Goal: Navigation & Orientation: Find specific page/section

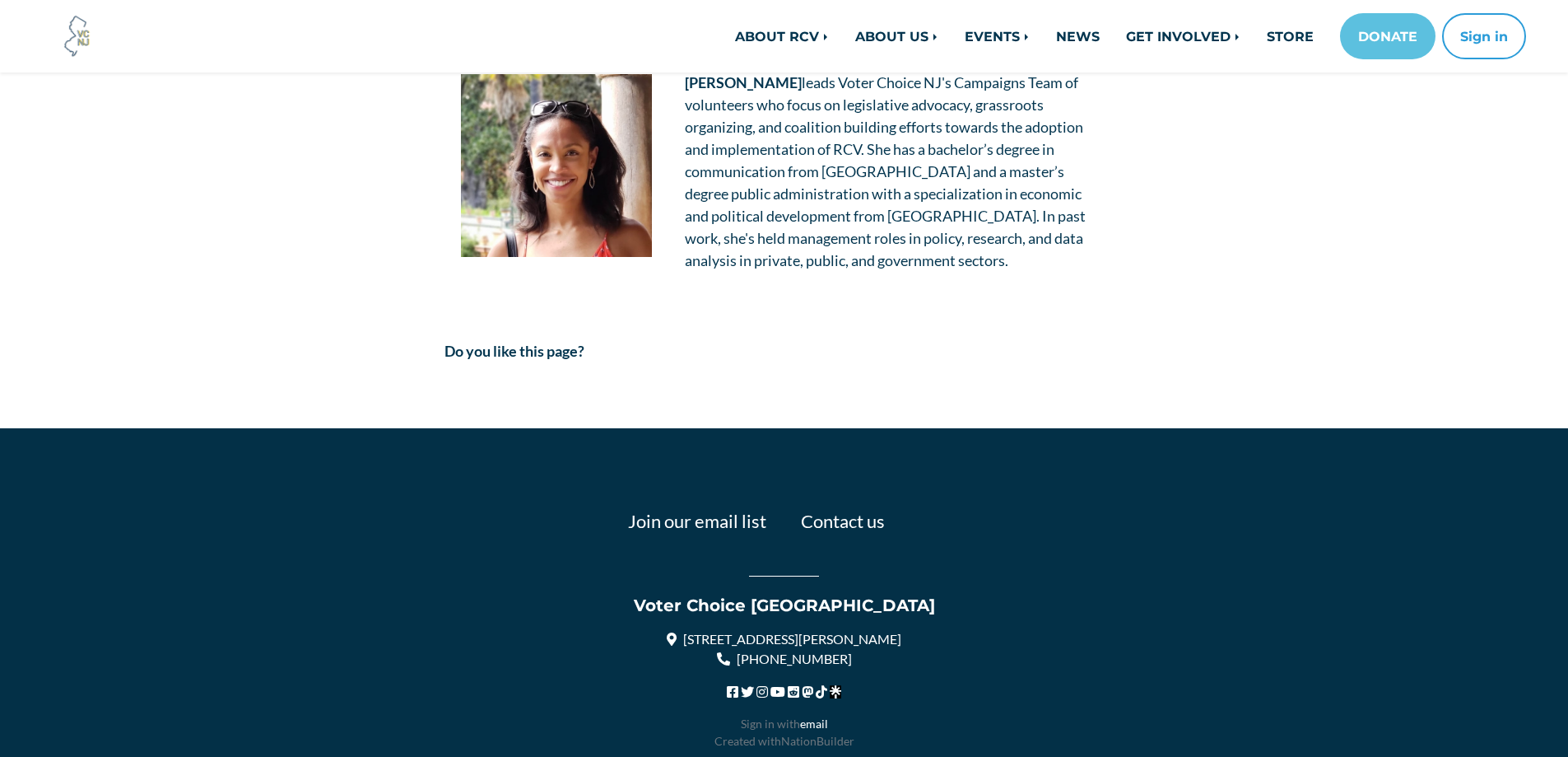
scroll to position [1726, 0]
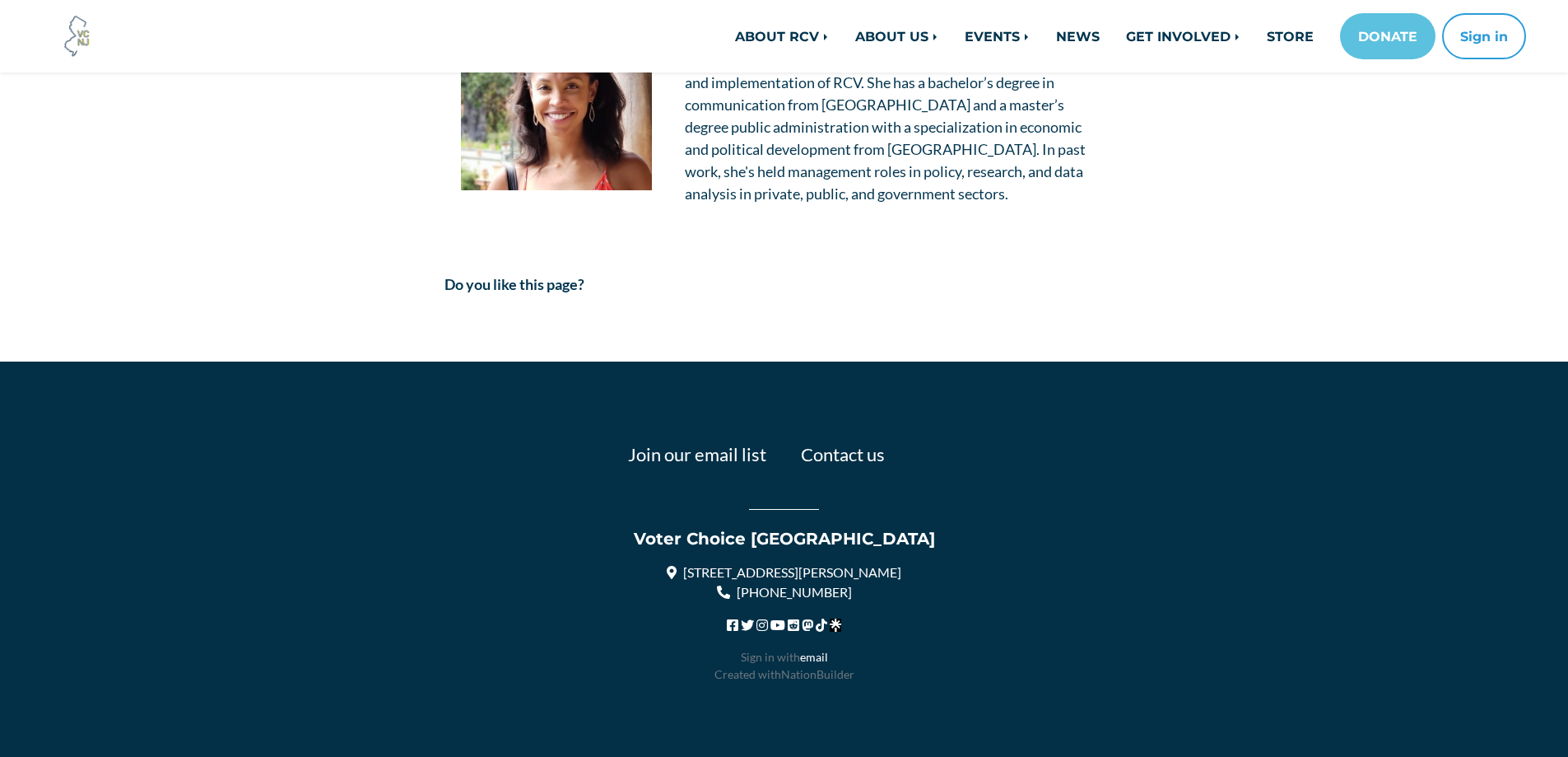
click at [511, 409] on footer "Join our email list Contact us Voter Choice NJ 23 James St, Newark, NJ 07102, U…" at bounding box center [784, 570] width 1568 height 417
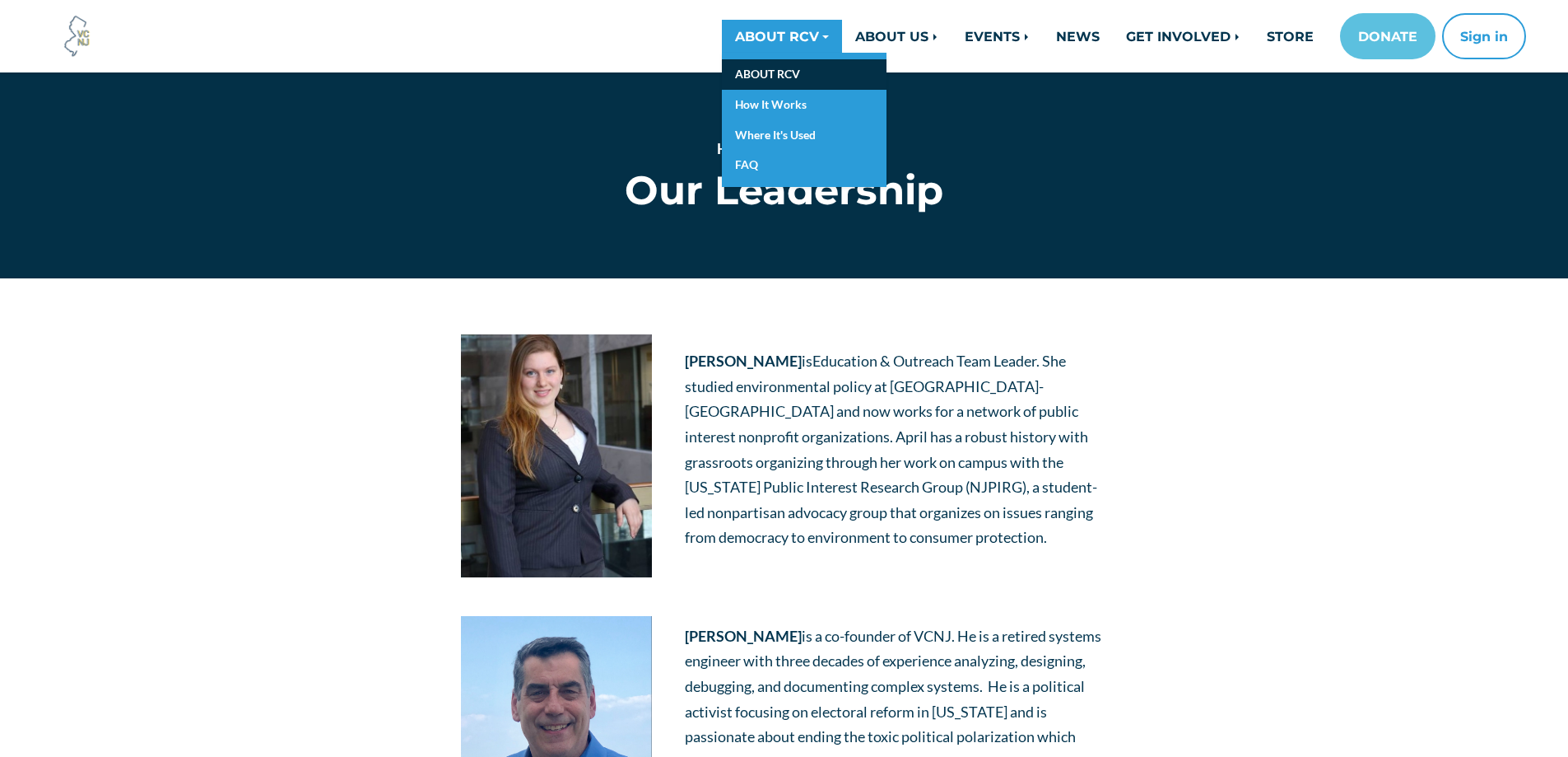
click at [733, 68] on link "ABOUT RCV" at bounding box center [804, 74] width 165 height 31
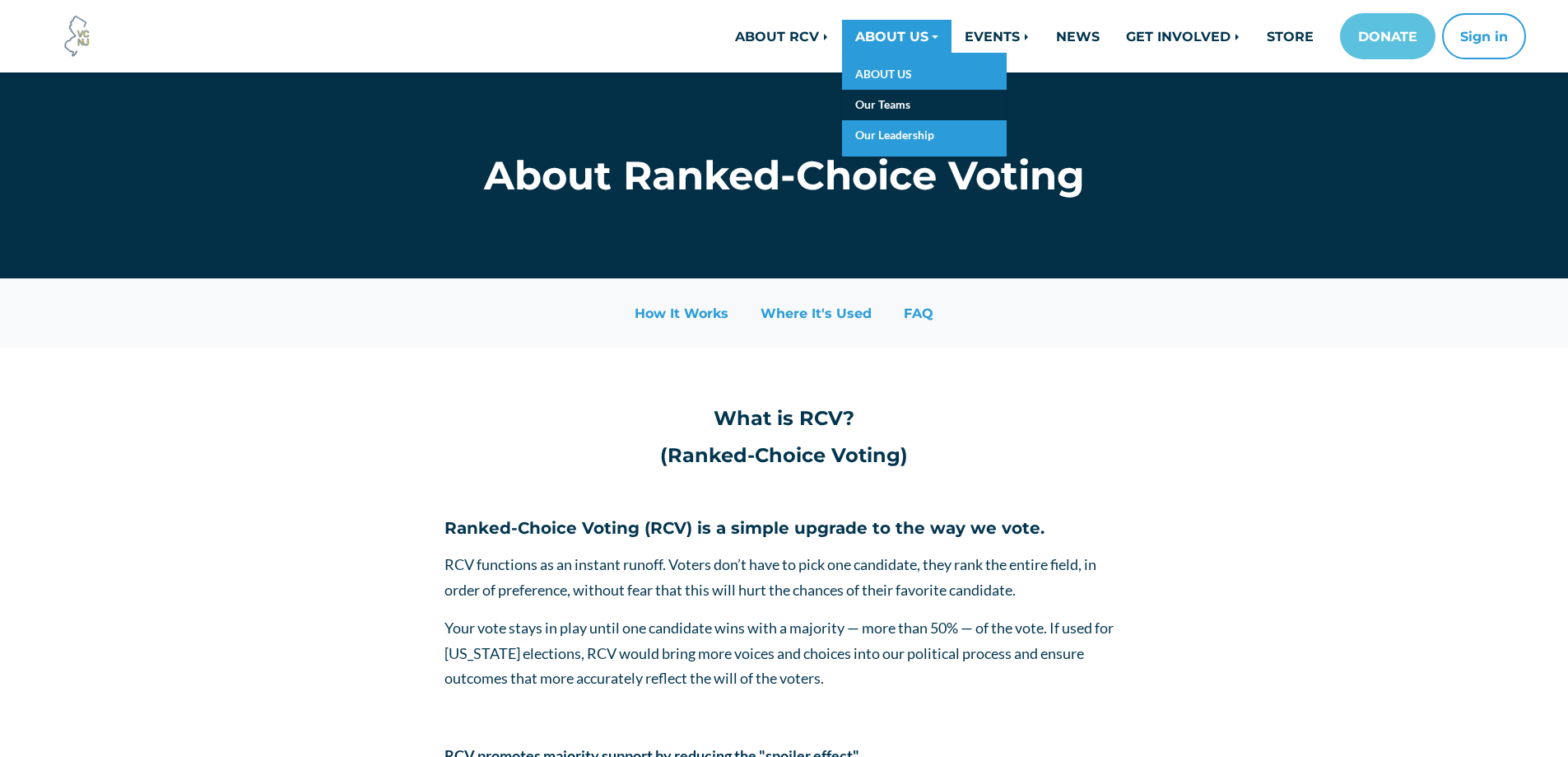
click at [860, 98] on link "Our Teams" at bounding box center [924, 105] width 165 height 31
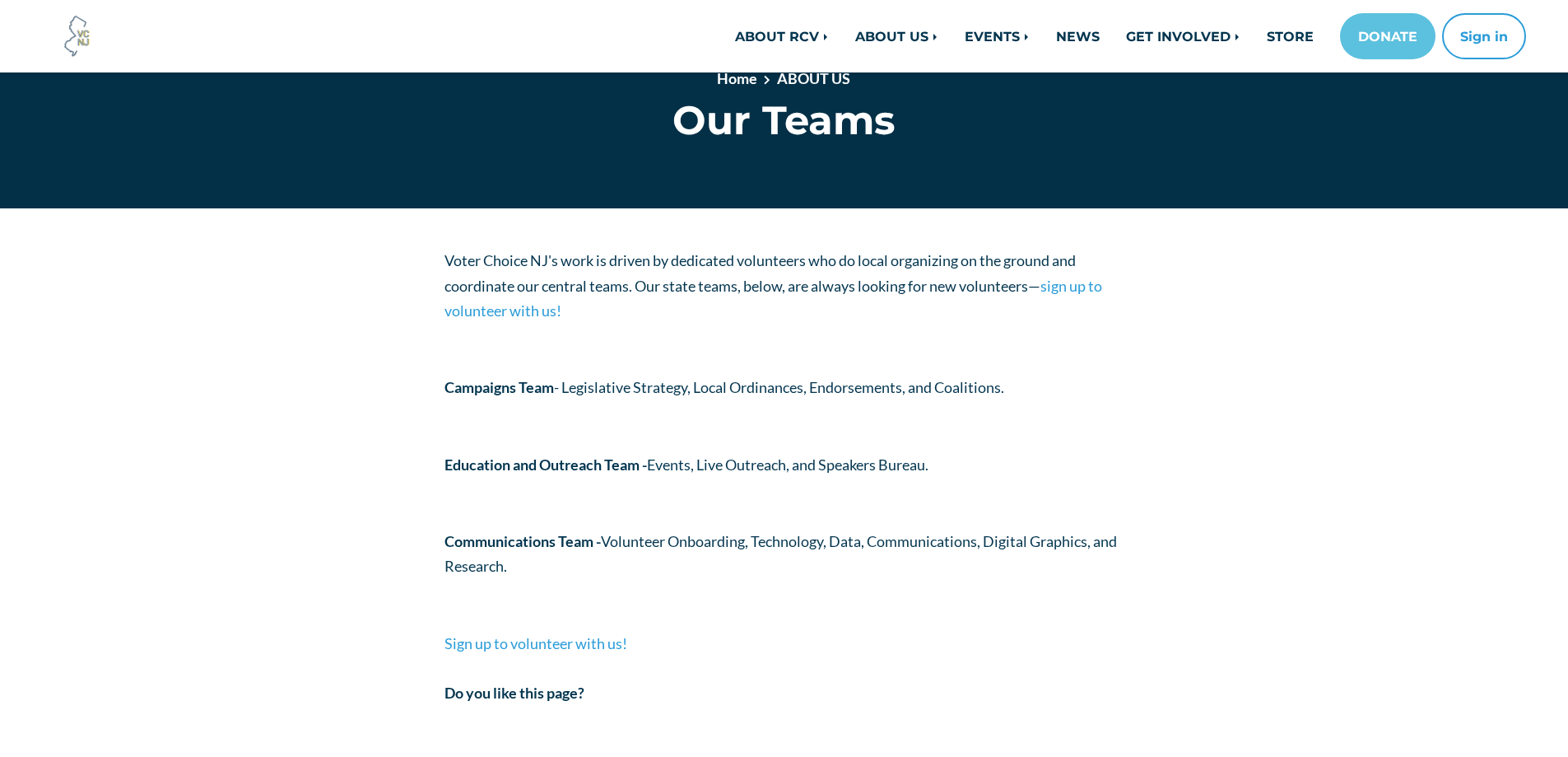
scroll to position [412, 0]
